Goal: Book appointment/travel/reservation

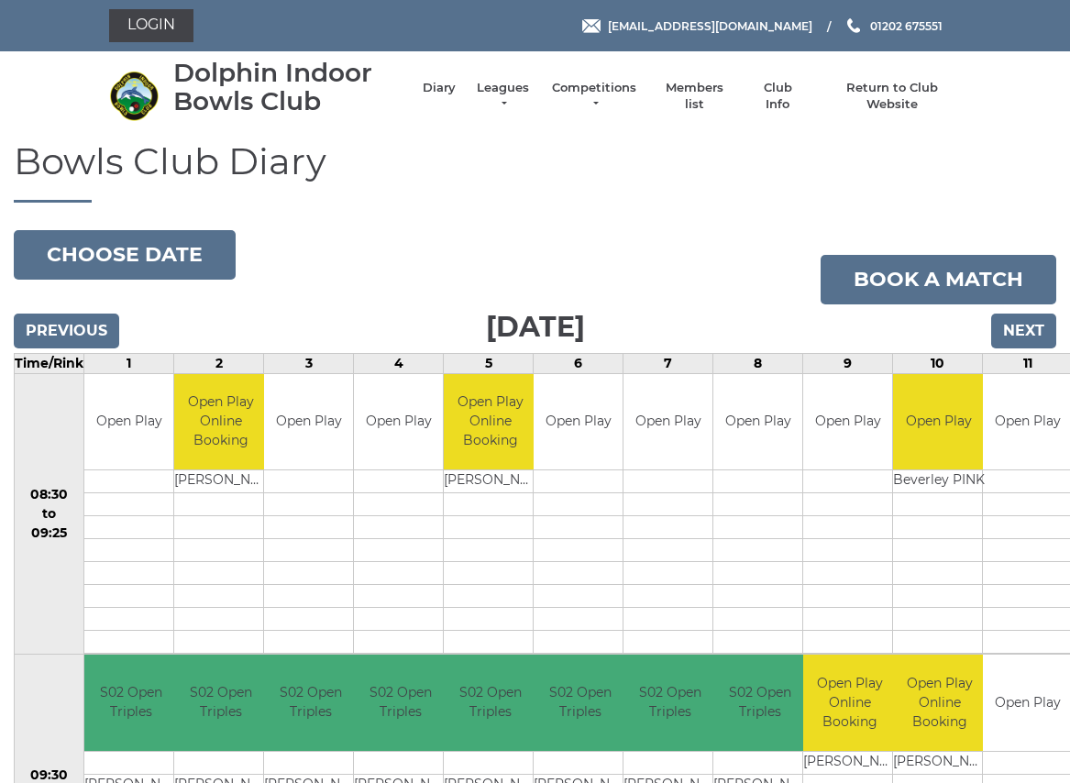
click at [1026, 324] on input "Next" at bounding box center [1023, 331] width 65 height 35
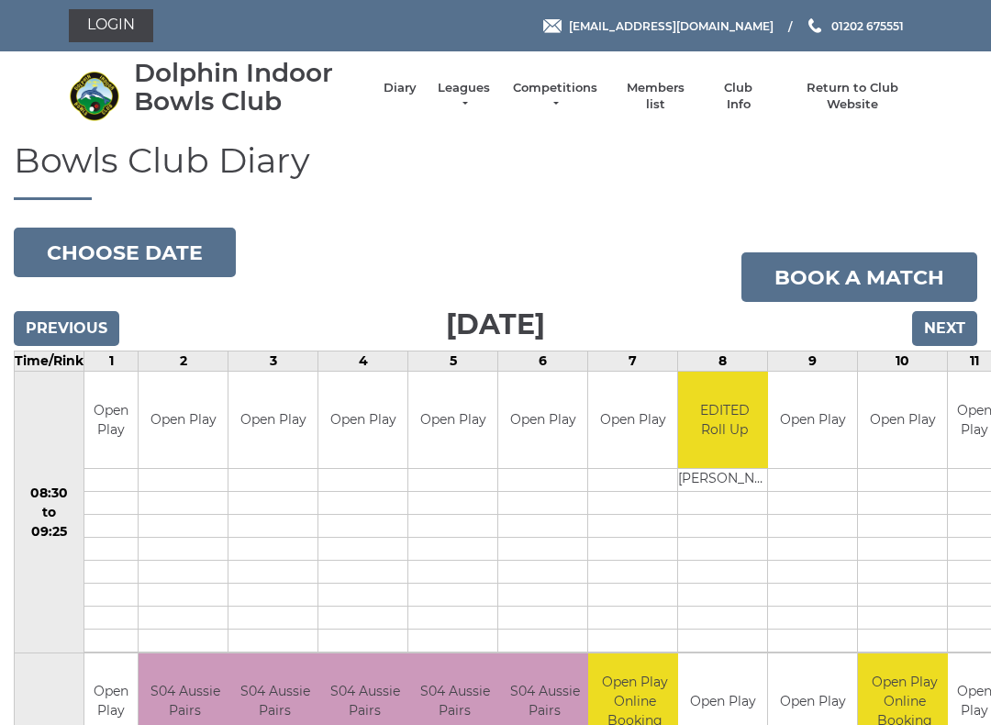
click at [944, 316] on input "Next" at bounding box center [944, 328] width 65 height 35
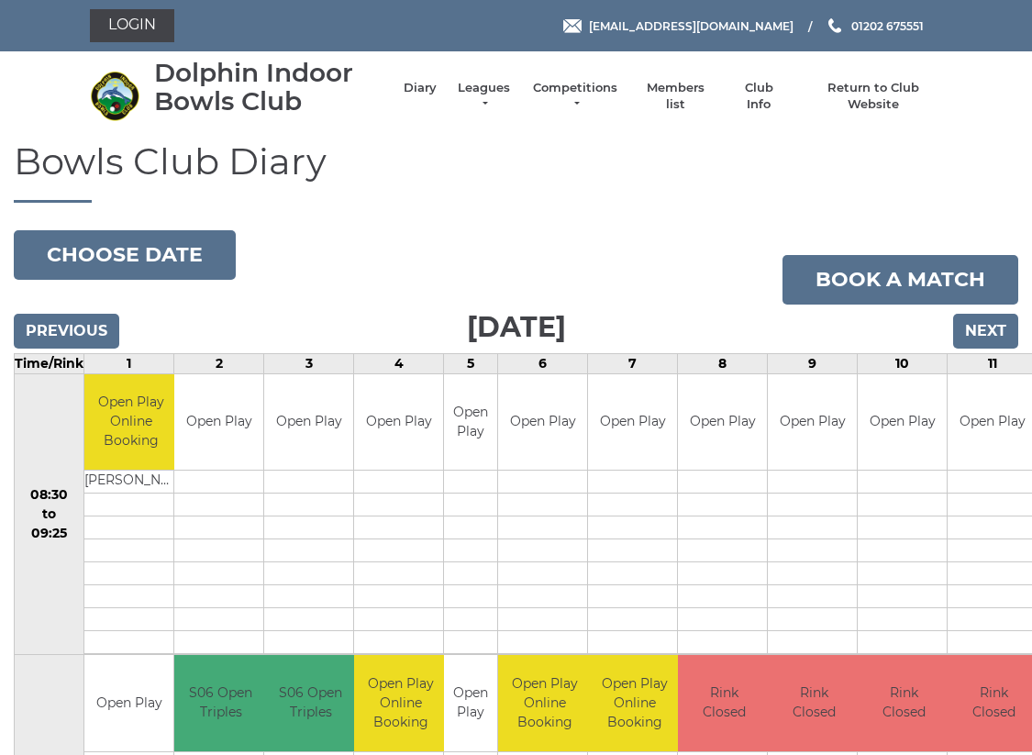
click at [991, 330] on input "Next" at bounding box center [985, 331] width 65 height 35
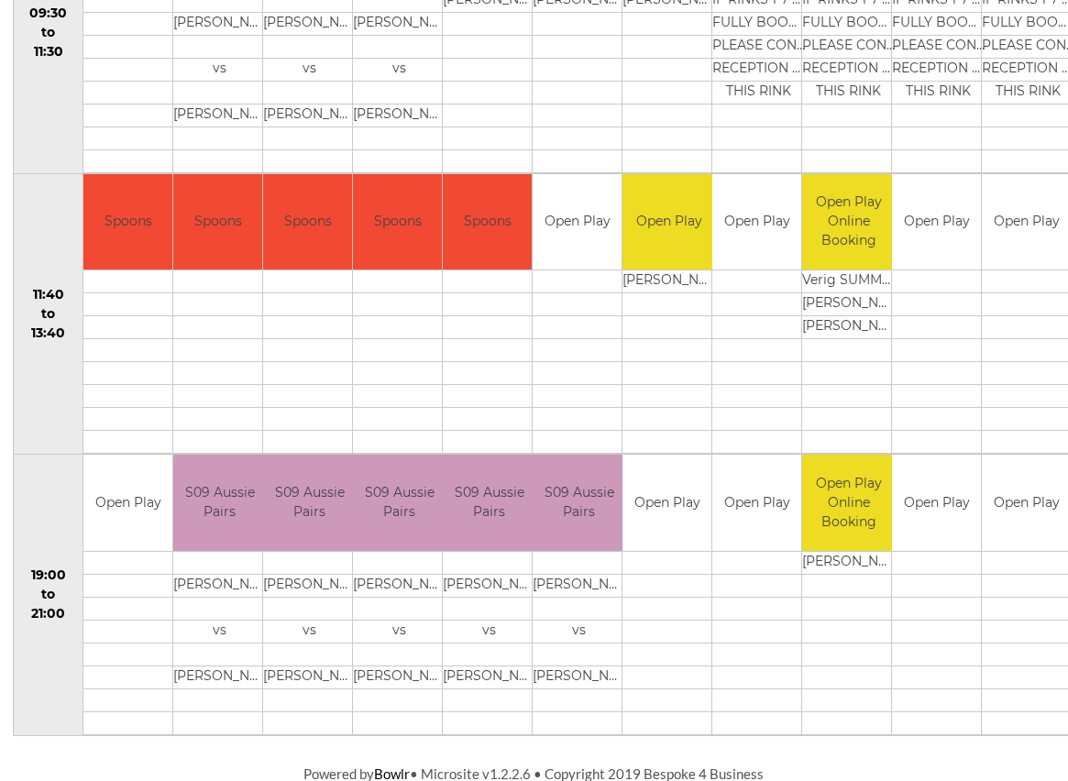
scroll to position [762, 2]
